Goal: Task Accomplishment & Management: Use online tool/utility

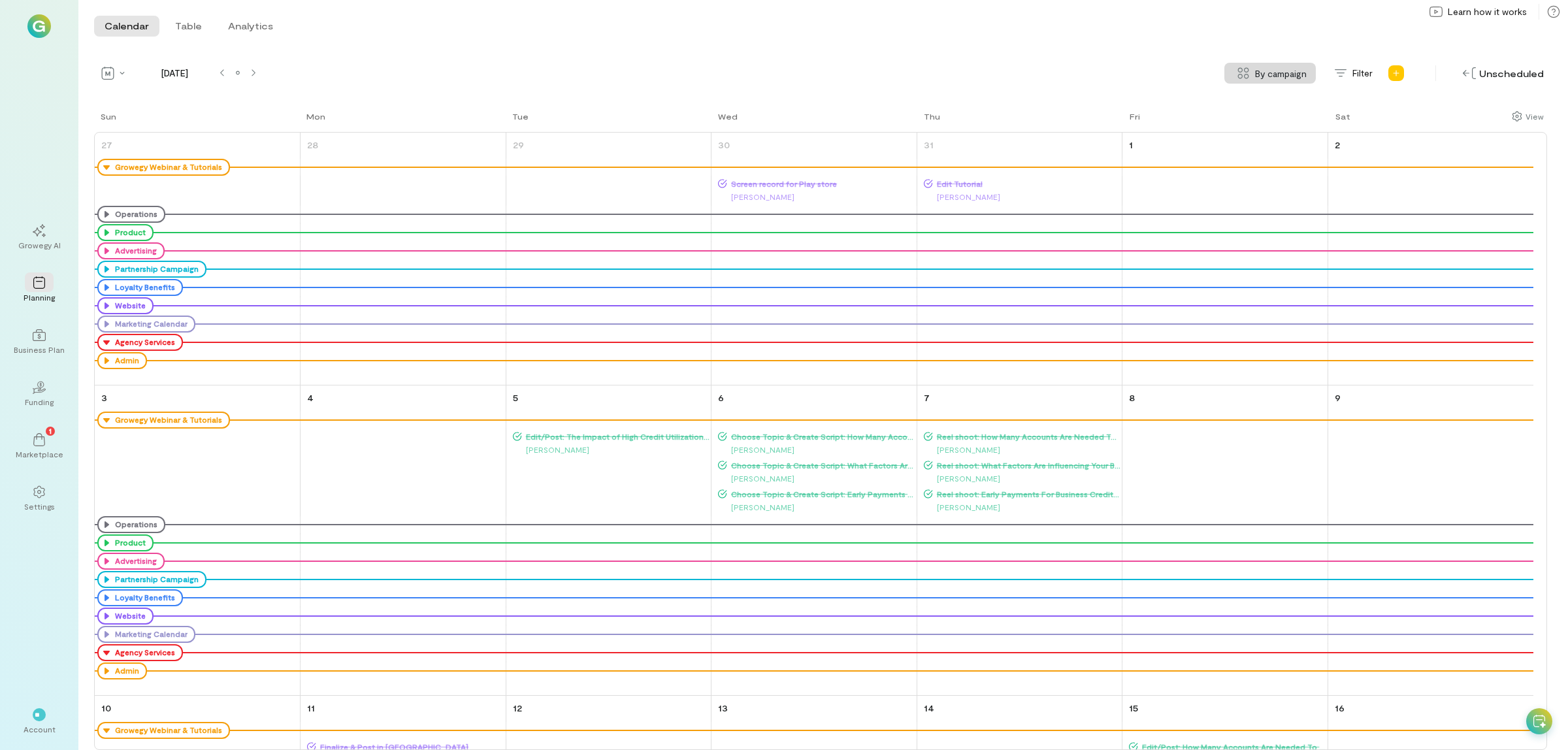
click at [20, 230] on div "Growegy AI" at bounding box center [39, 237] width 47 height 47
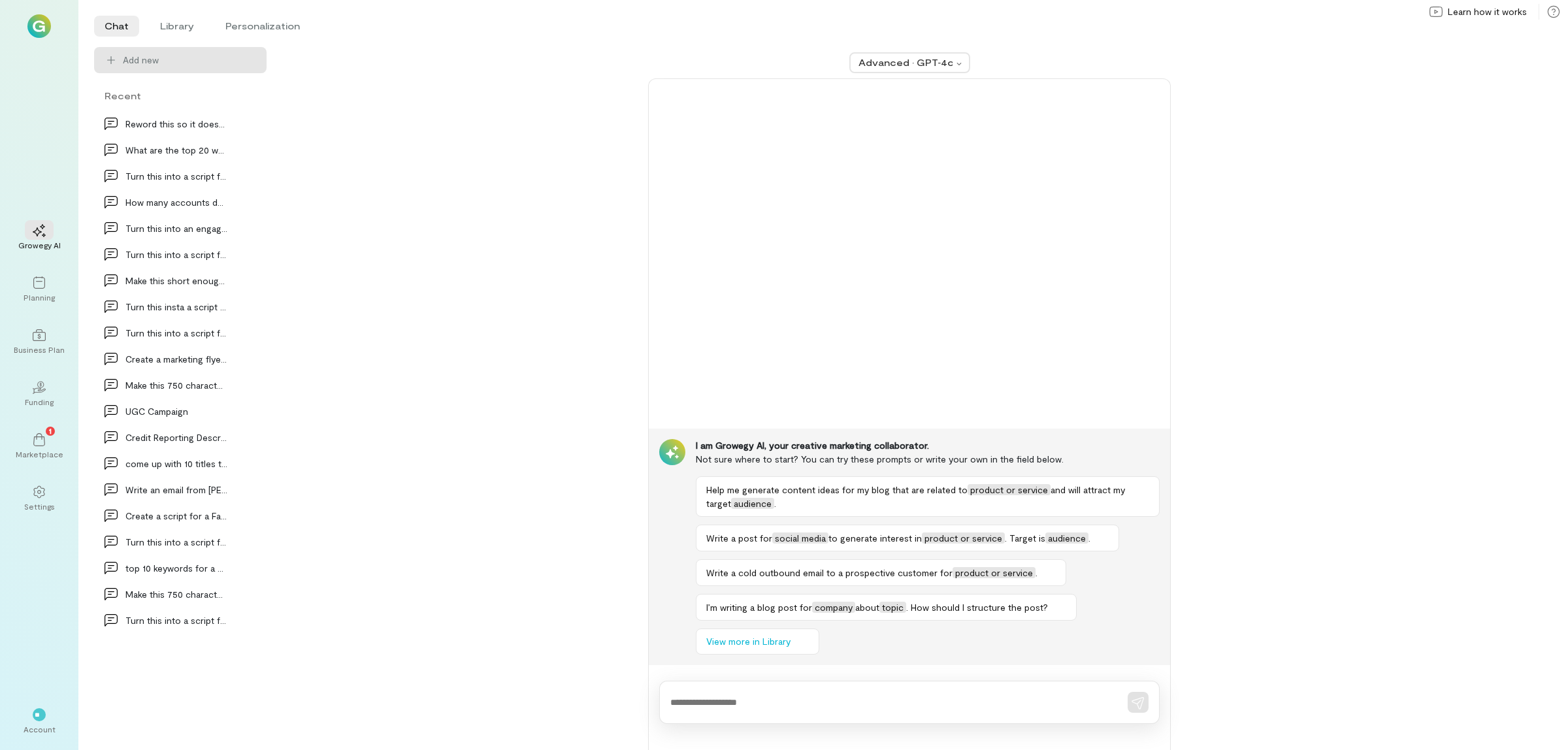
click at [735, 709] on div at bounding box center [910, 702] width 500 height 43
click at [736, 705] on textarea at bounding box center [891, 702] width 442 height 14
type textarea "**********"
